Goal: Transaction & Acquisition: Purchase product/service

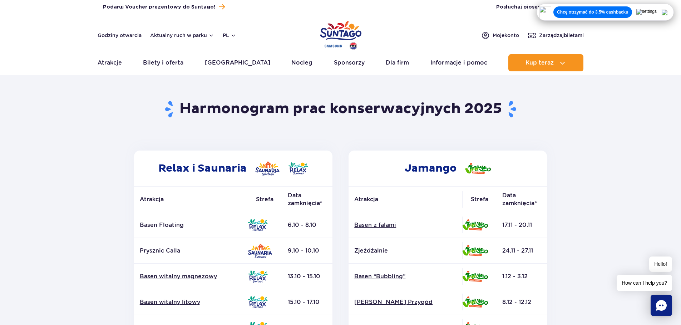
drag, startPoint x: 82, startPoint y: 245, endPoint x: 73, endPoint y: 60, distance: 185.3
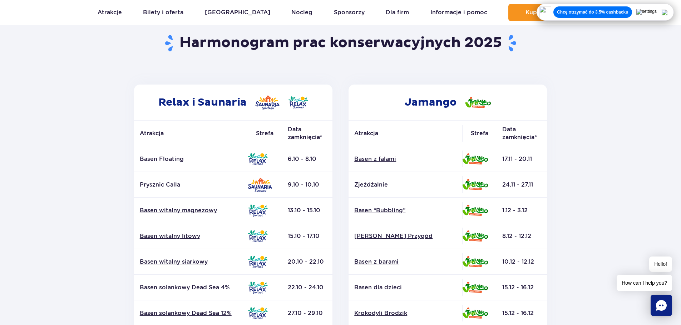
scroll to position [36, 0]
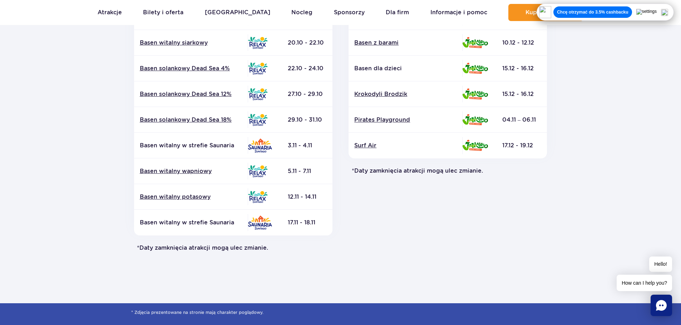
scroll to position [286, 0]
drag, startPoint x: 144, startPoint y: 247, endPoint x: 288, endPoint y: 255, distance: 144.9
click at [279, 255] on section "Powrót do strony głównej Harmonogram prac konserwacyjnych 2025 Relax i Saunaria…" at bounding box center [340, 47] width 681 height 512
click at [358, 257] on section "Powrót do strony głównej Harmonogram prac konserwacyjnych 2025 Relax i Saunaria…" at bounding box center [340, 47] width 681 height 512
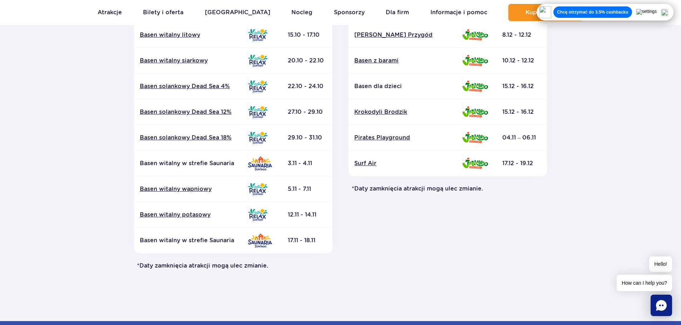
scroll to position [250, 0]
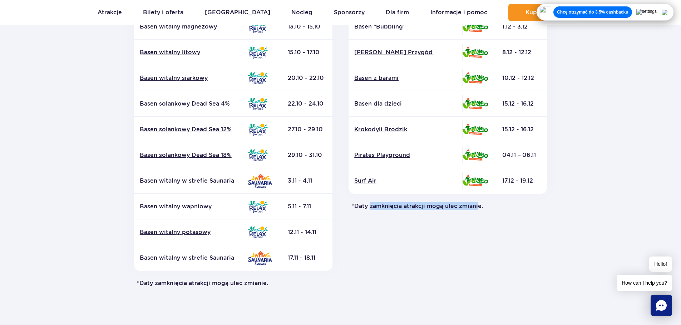
drag, startPoint x: 372, startPoint y: 213, endPoint x: 497, endPoint y: 218, distance: 124.8
click at [479, 216] on div "Jamango Atrakcja Strefa Data zamknięcia* Basen z falami Zjeżdżalnie Surf Air" at bounding box center [447, 94] width 215 height 387
click at [512, 218] on div "Jamango Atrakcja Strefa Data zamknięcia* Basen z falami Zjeżdżalnie Surf Air" at bounding box center [447, 94] width 215 height 387
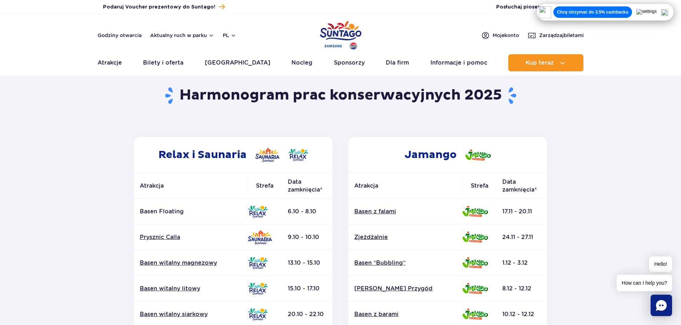
scroll to position [0, 0]
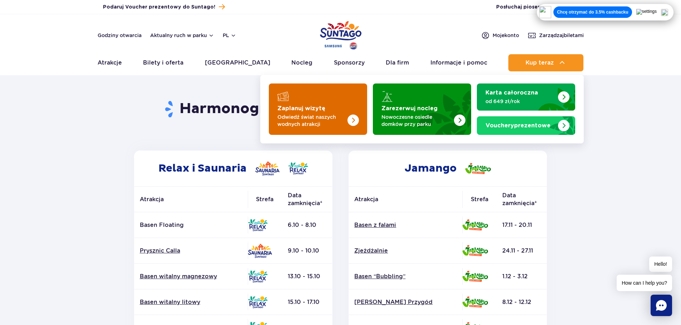
click at [317, 110] on strong "Zaplanuj wizytę" at bounding box center [301, 109] width 48 height 6
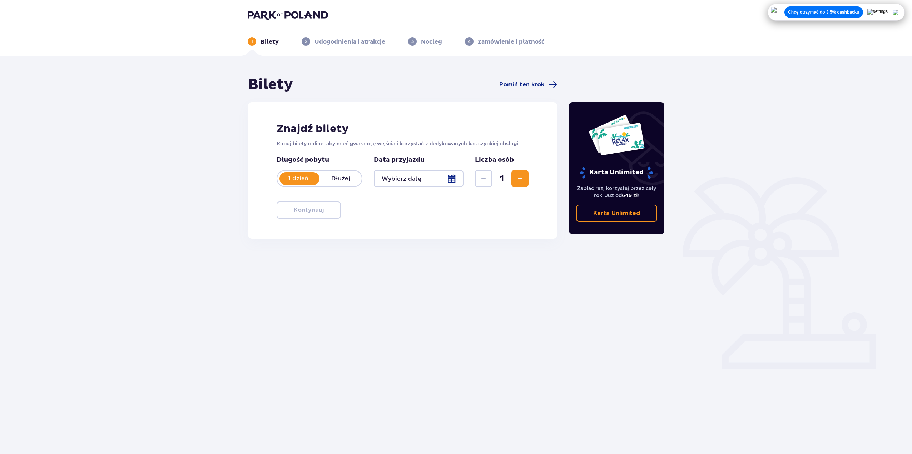
click at [433, 182] on div at bounding box center [419, 178] width 90 height 17
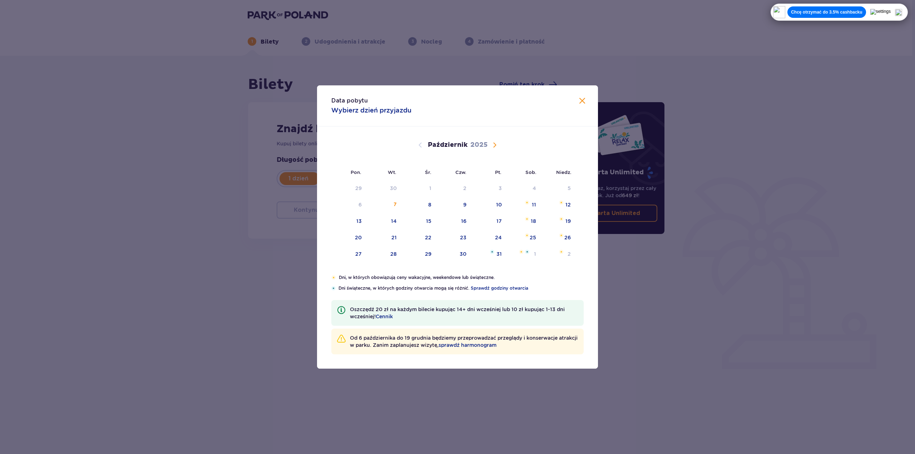
click at [489, 144] on div "Październik 2025" at bounding box center [457, 145] width 236 height 9
click at [494, 146] on span "Następny miesiąc" at bounding box center [494, 145] width 9 height 9
click at [502, 145] on div "Listopad 2025" at bounding box center [457, 145] width 236 height 9
click at [495, 144] on span "Następny miesiąc" at bounding box center [494, 145] width 9 height 9
click at [429, 145] on div "Grudzień 2025" at bounding box center [457, 145] width 236 height 9
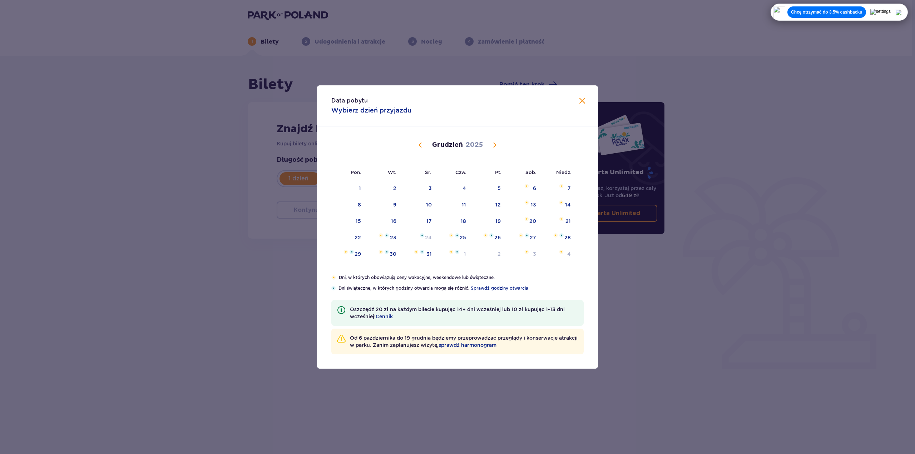
click at [423, 146] on span "Poprzedni miesiąc" at bounding box center [420, 145] width 9 height 9
click at [559, 203] on img "niedziela, 9 listopada 2025" at bounding box center [561, 202] width 4 height 4
type input "09.11.25"
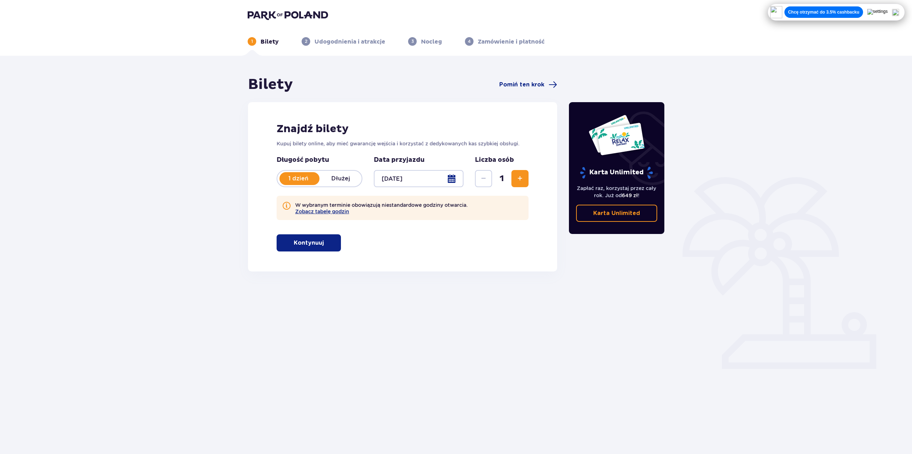
click at [518, 180] on span "Zwiększ" at bounding box center [519, 178] width 9 height 9
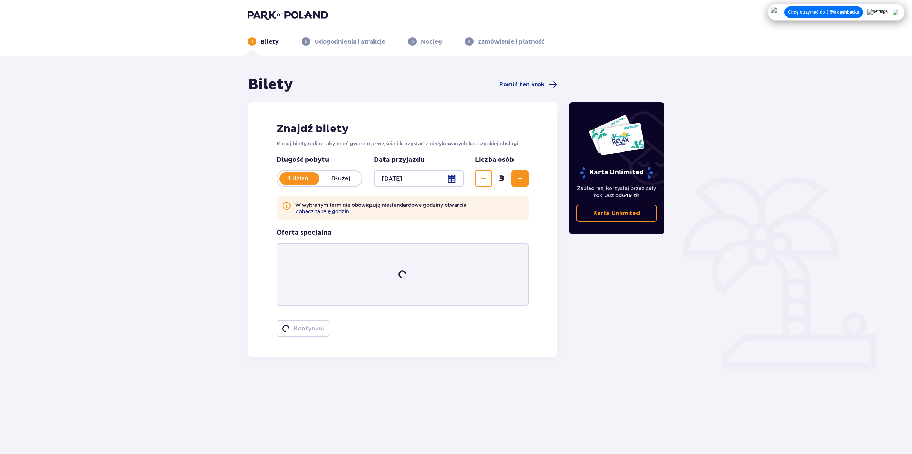
click at [518, 180] on span "Zwiększ" at bounding box center [519, 178] width 9 height 9
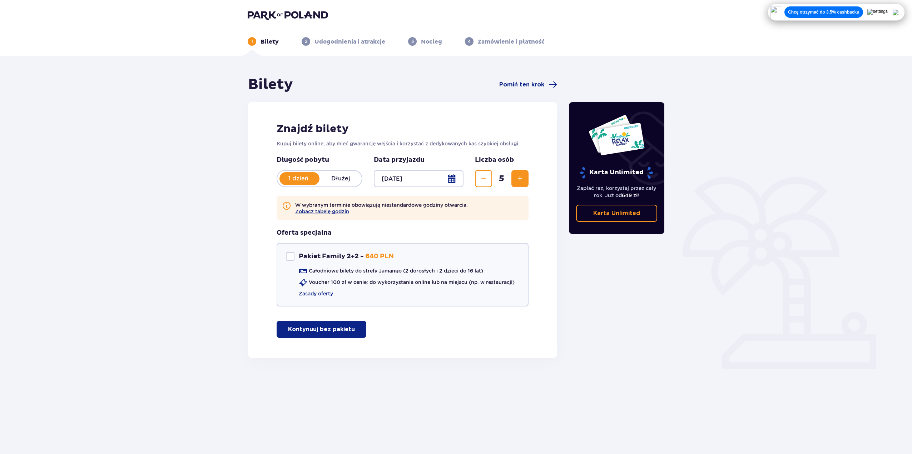
click at [518, 180] on span "Zwiększ" at bounding box center [519, 178] width 9 height 9
click at [319, 325] on p "Kontynuuj bez pakietu" at bounding box center [321, 329] width 67 height 8
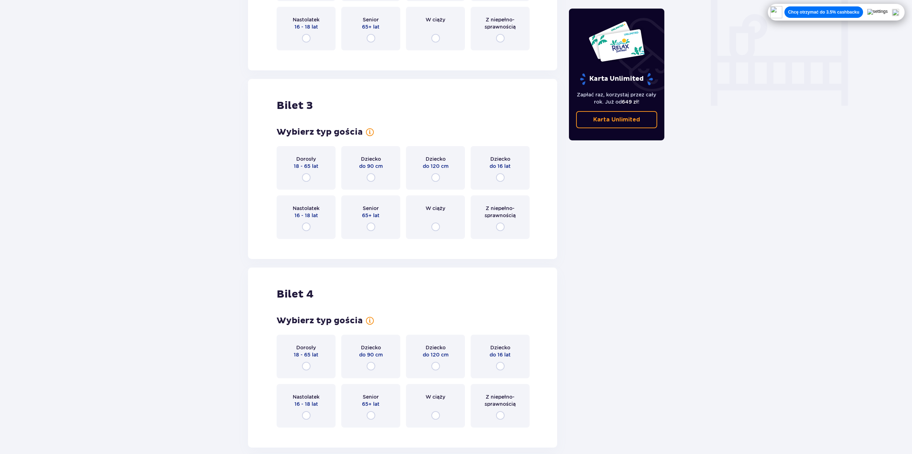
scroll to position [572, 0]
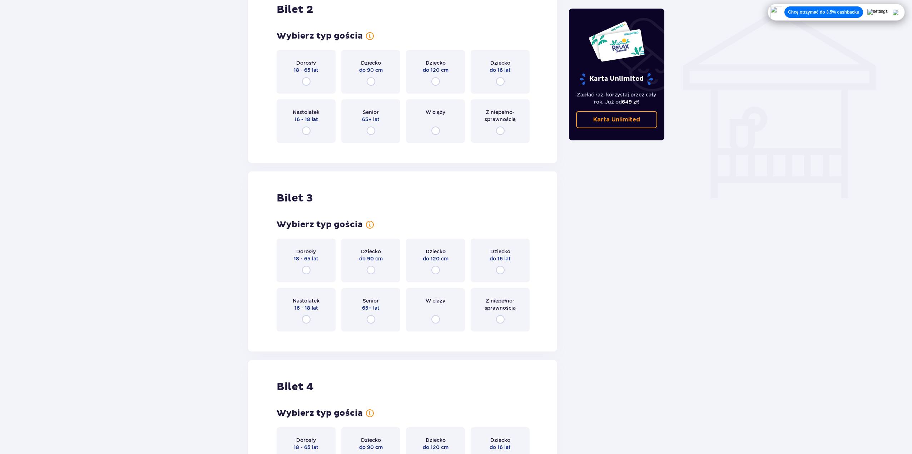
click at [308, 84] on input "radio" at bounding box center [306, 81] width 9 height 9
radio input "true"
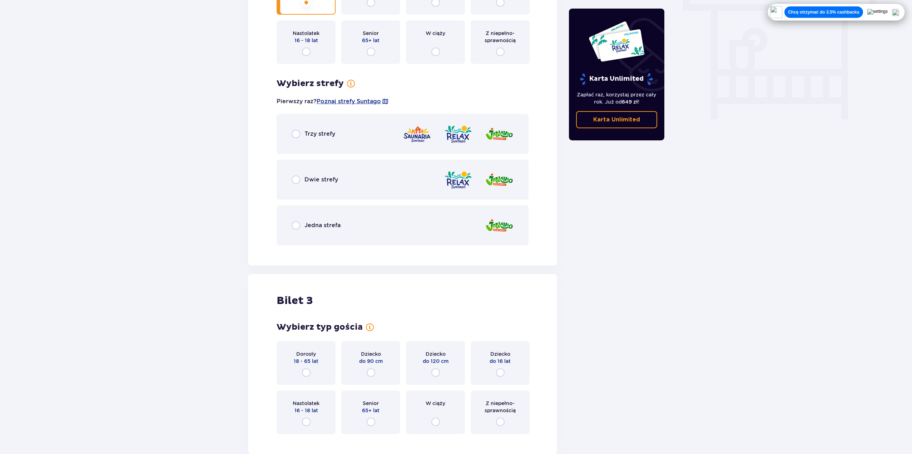
scroll to position [649, 0]
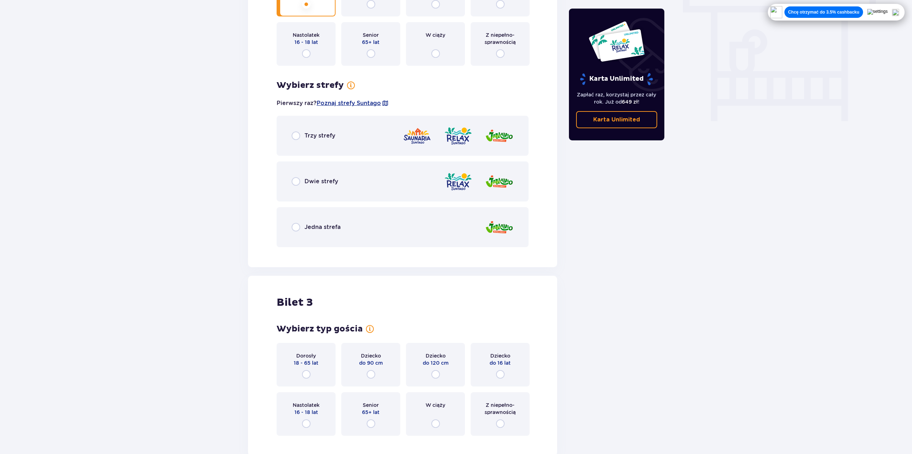
click at [295, 138] on input "radio" at bounding box center [295, 135] width 9 height 9
radio input "true"
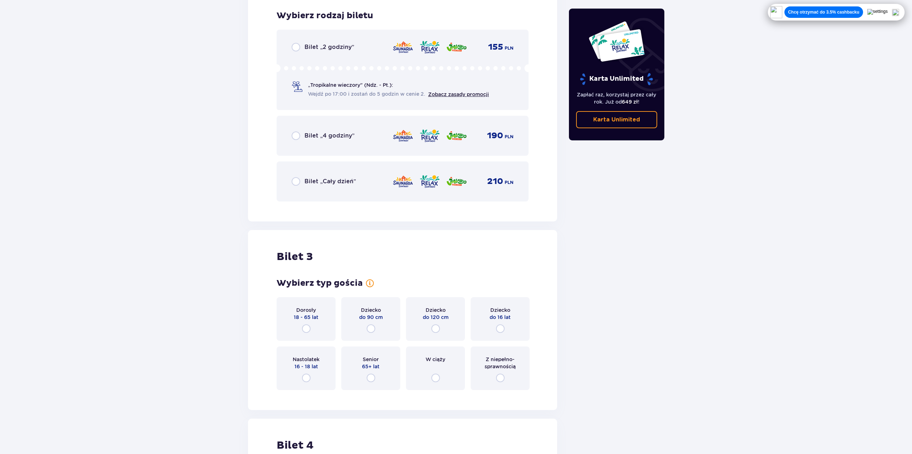
scroll to position [902, 0]
